Goal: Task Accomplishment & Management: Manage account settings

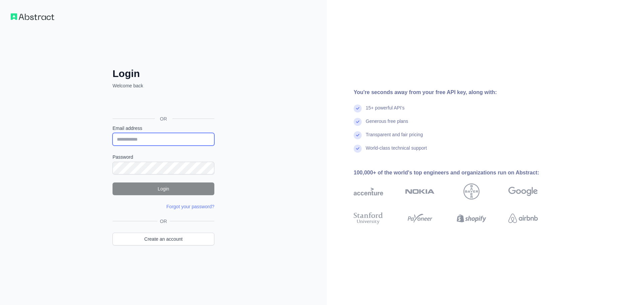
type input "**********"
click at [152, 187] on button "Login" at bounding box center [164, 188] width 102 height 13
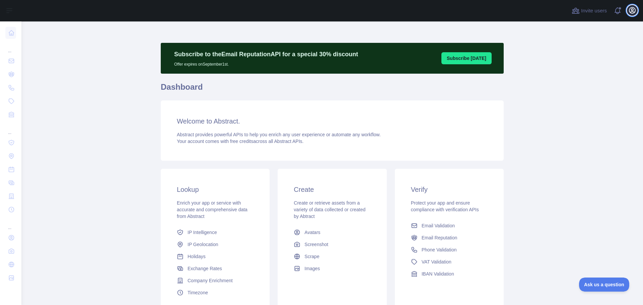
click at [632, 10] on icon "button" at bounding box center [632, 10] width 8 height 8
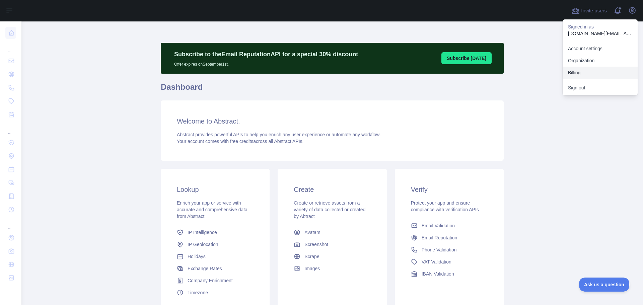
click at [576, 72] on button "Billing" at bounding box center [600, 73] width 75 height 12
